Goal: Information Seeking & Learning: Learn about a topic

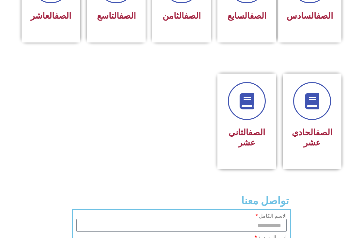
scroll to position [342, 0]
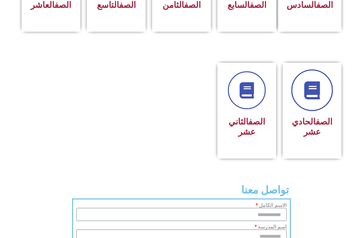
click at [313, 99] on icon at bounding box center [313, 90] width 18 height 18
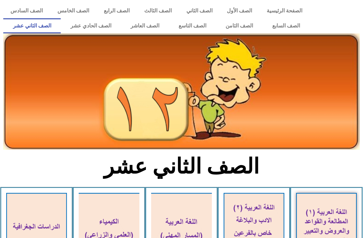
click at [87, 32] on link "الصف الحادي عشر" at bounding box center [91, 25] width 60 height 15
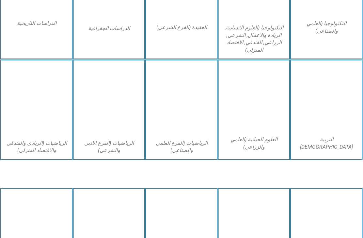
scroll to position [375, 0]
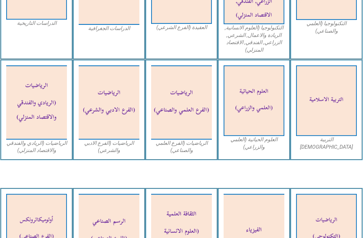
click at [326, 100] on img at bounding box center [326, 100] width 61 height 71
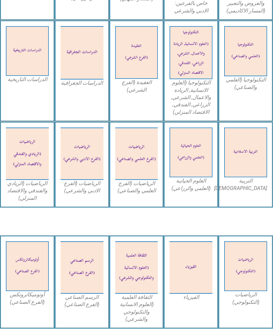
scroll to position [369, 0]
click at [234, 162] on img at bounding box center [245, 152] width 43 height 50
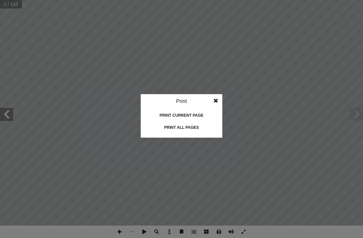
click at [194, 125] on div "Print all pages" at bounding box center [181, 127] width 65 height 10
